Goal: Information Seeking & Learning: Learn about a topic

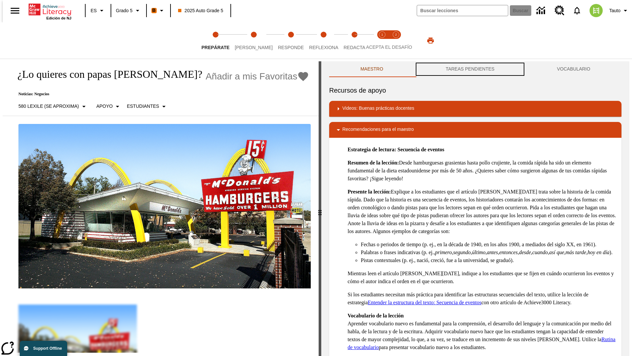
click at [470, 69] on button "TAREAS PENDIENTES" at bounding box center [470, 69] width 111 height 16
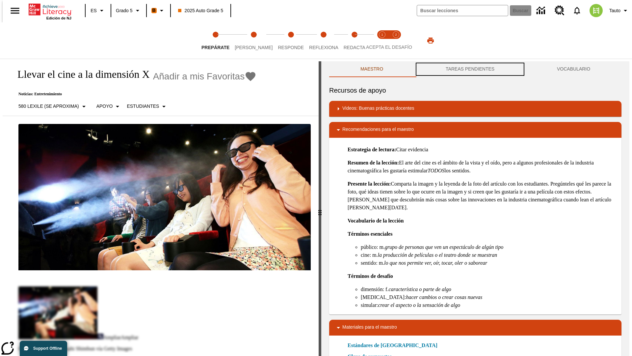
click at [470, 69] on button "TAREAS PENDIENTES" at bounding box center [470, 69] width 111 height 16
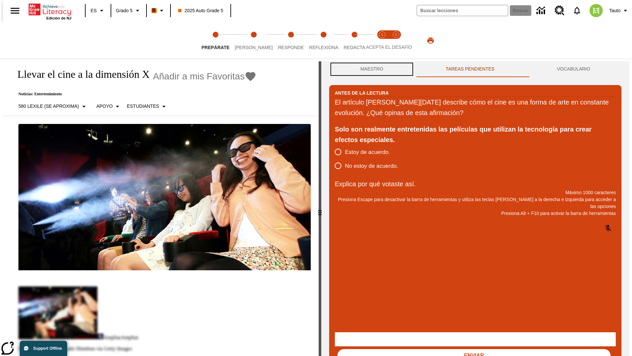
scroll to position [0, 0]
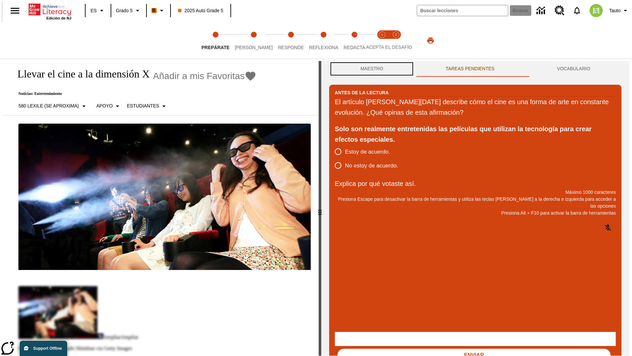
click at [370, 69] on button "Maestro" at bounding box center [371, 69] width 85 height 16
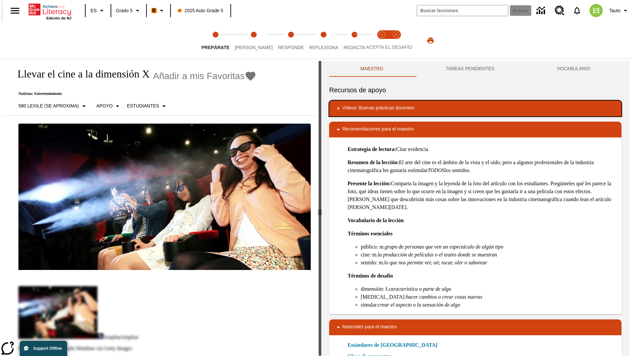
click at [476, 108] on div "Videos: Buenas prácticas docentes" at bounding box center [476, 108] width 282 height 8
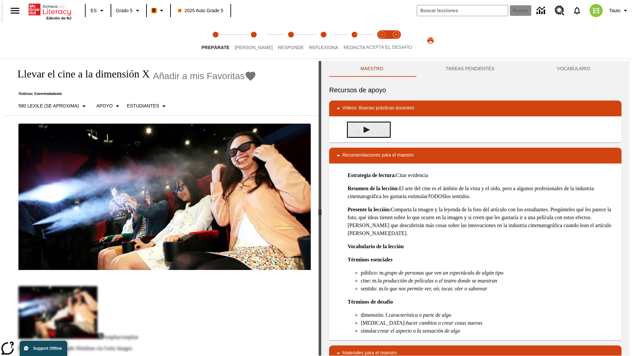
click at [364, 129] on img "Desarrollo del vocabulario académico" at bounding box center [367, 129] width 7 height 7
click at [248, 41] on span "[PERSON_NAME]" at bounding box center [254, 45] width 38 height 12
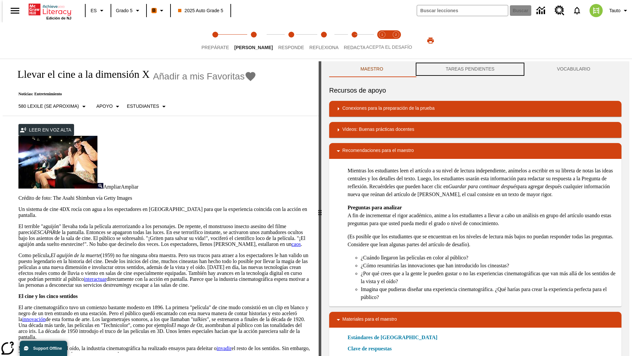
scroll to position [0, 0]
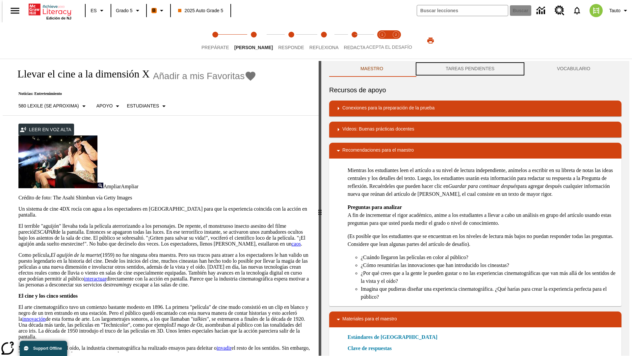
click at [470, 69] on button "TAREAS PENDIENTES" at bounding box center [470, 69] width 111 height 16
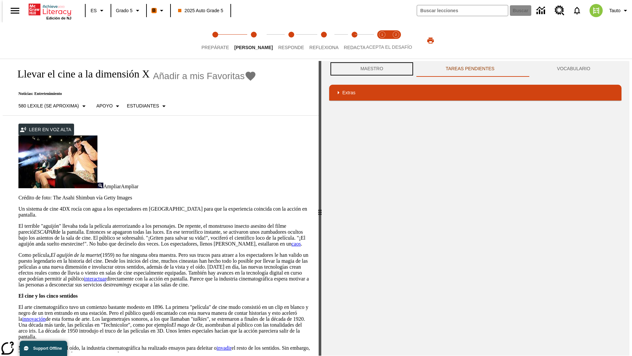
click at [370, 69] on button "Maestro" at bounding box center [371, 69] width 85 height 16
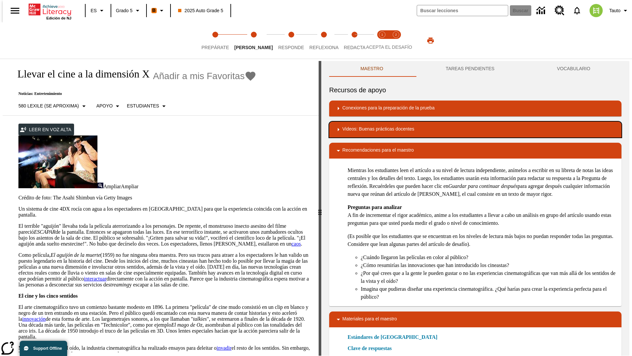
click at [476, 129] on div "Videos: Buenas prácticas docentes" at bounding box center [476, 129] width 282 height 8
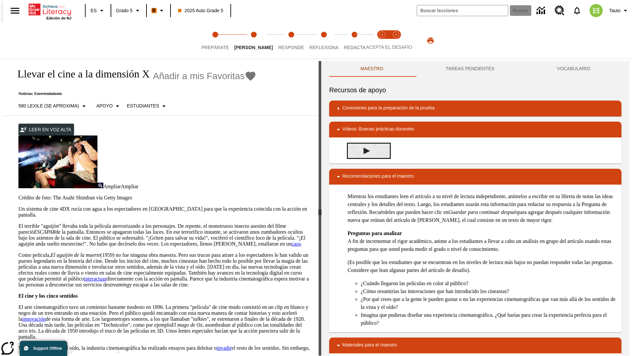
click at [364, 151] on img "Summarization" at bounding box center [367, 151] width 7 height 7
click at [382, 41] on span "Acepta el desafío lee step 1 of 2" at bounding box center [382, 45] width 9 height 12
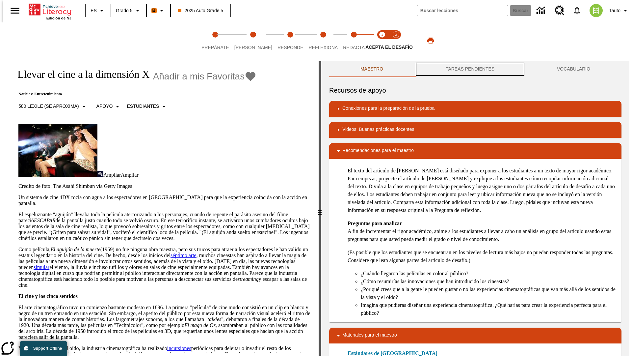
scroll to position [0, 0]
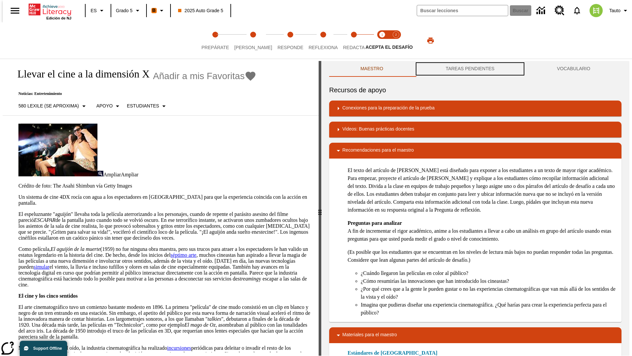
click at [470, 69] on button "TAREAS PENDIENTES" at bounding box center [470, 69] width 111 height 16
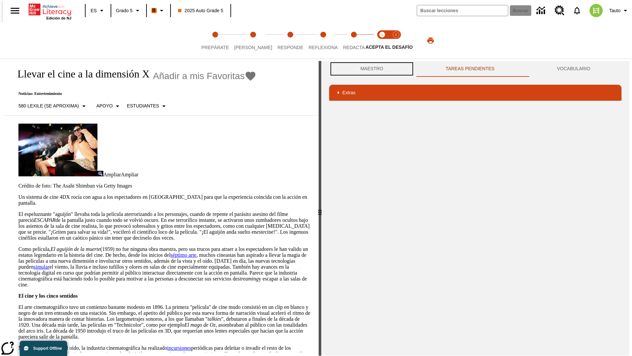
click at [370, 69] on button "Maestro" at bounding box center [371, 69] width 85 height 16
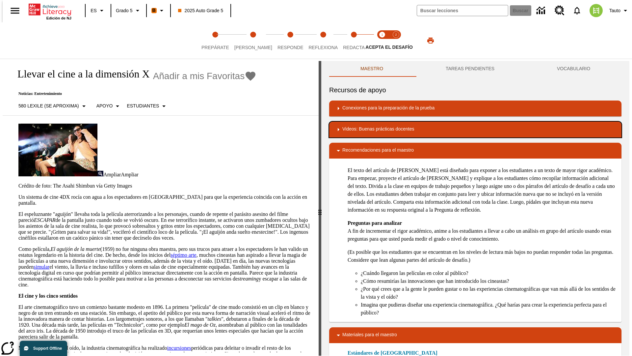
click at [476, 129] on div "Videos: Buenas prácticas docentes" at bounding box center [476, 129] width 282 height 8
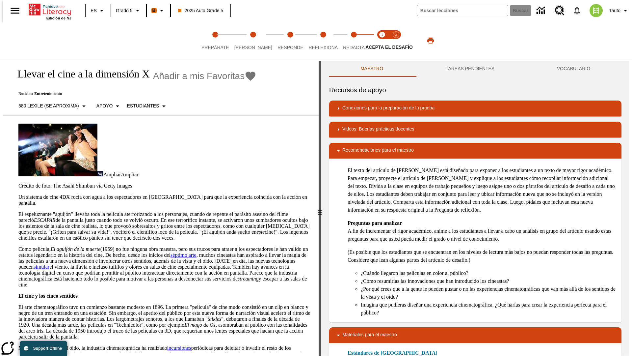
click at [364, 148] on img "Lectura Analítica con textos complejos" at bounding box center [367, 151] width 7 height 7
